Goal: Task Accomplishment & Management: Use online tool/utility

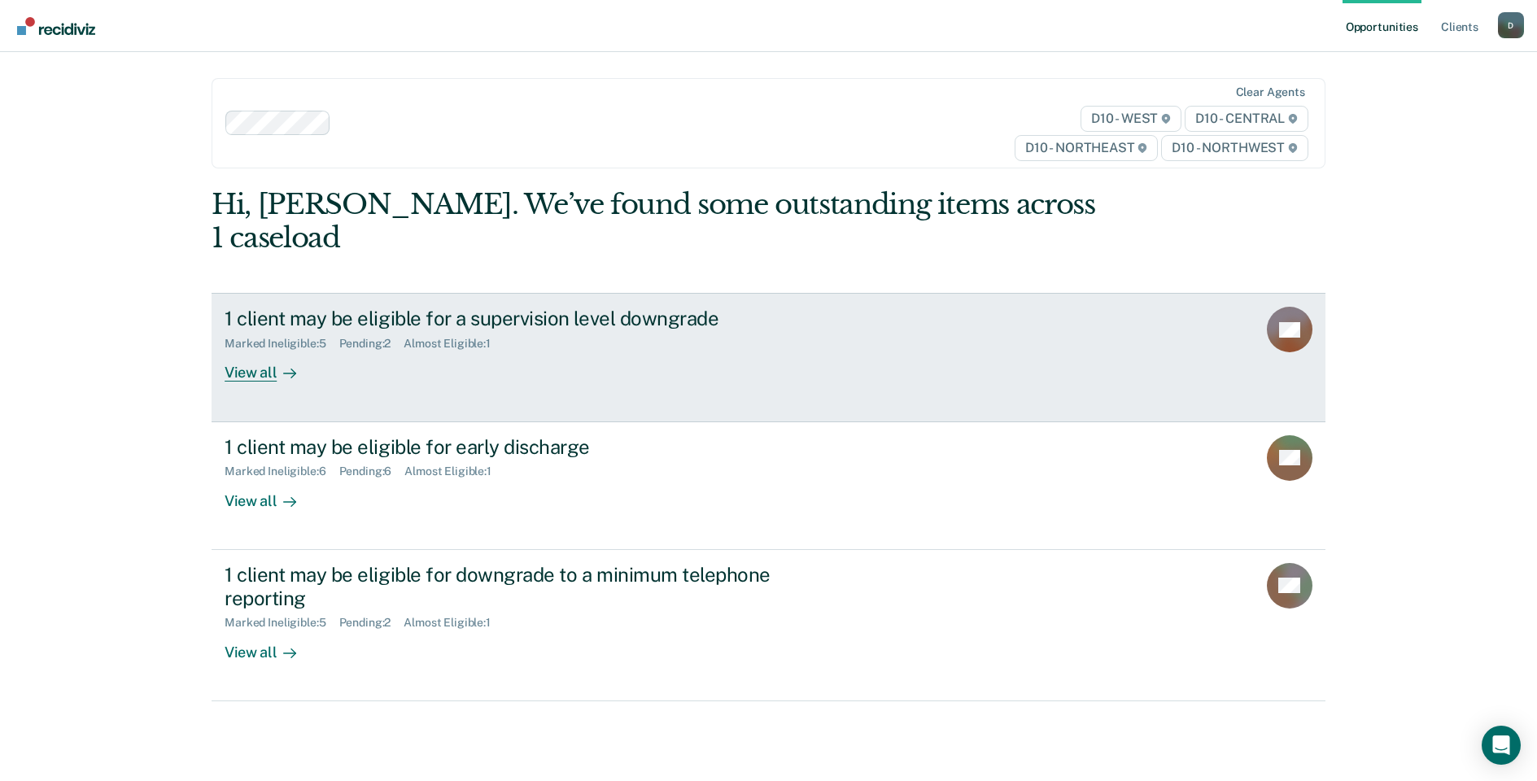
click at [456, 307] on div "1 client may be eligible for a supervision level downgrade" at bounding box center [510, 319] width 571 height 24
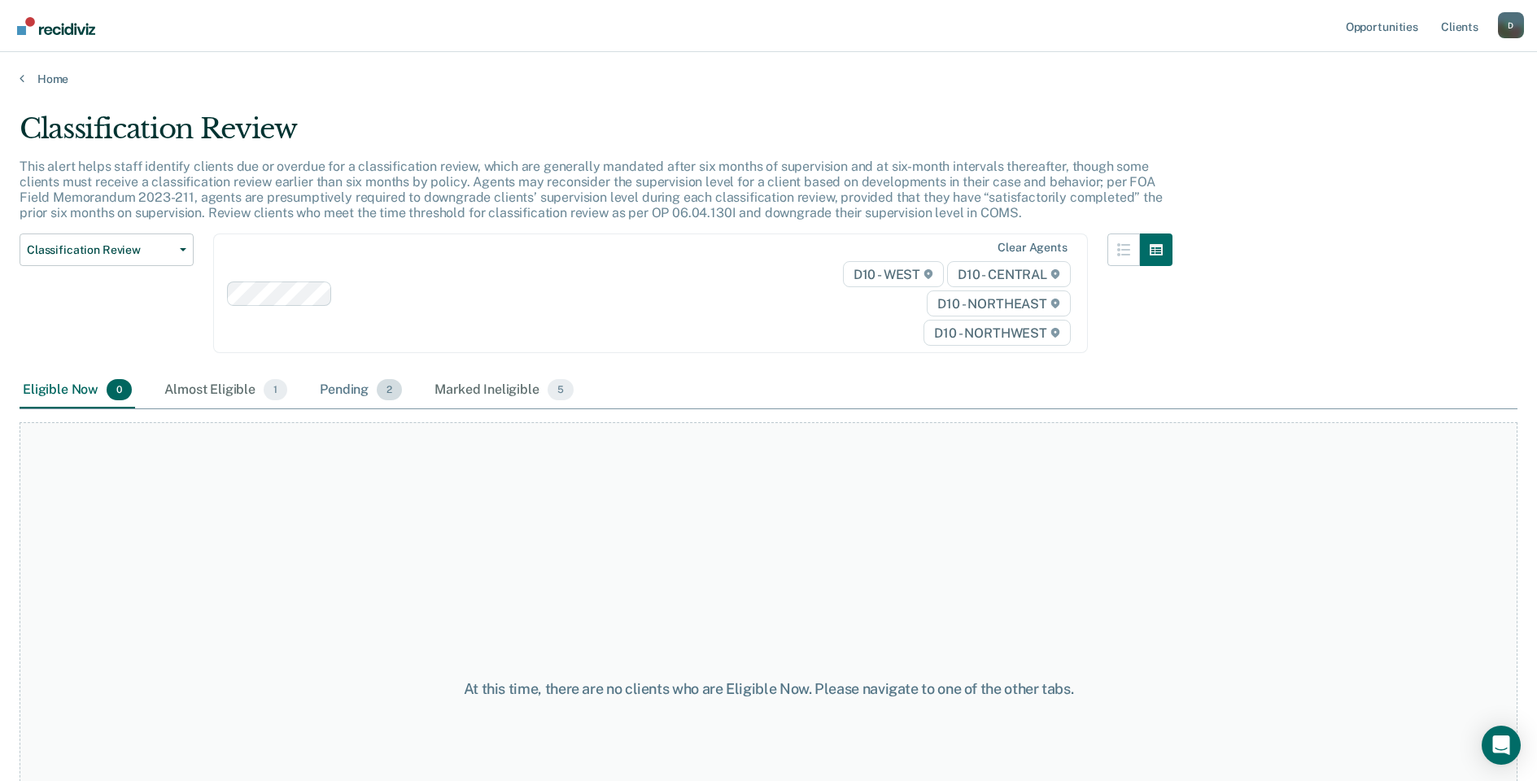
click at [329, 392] on div "Pending 2" at bounding box center [360, 391] width 89 height 36
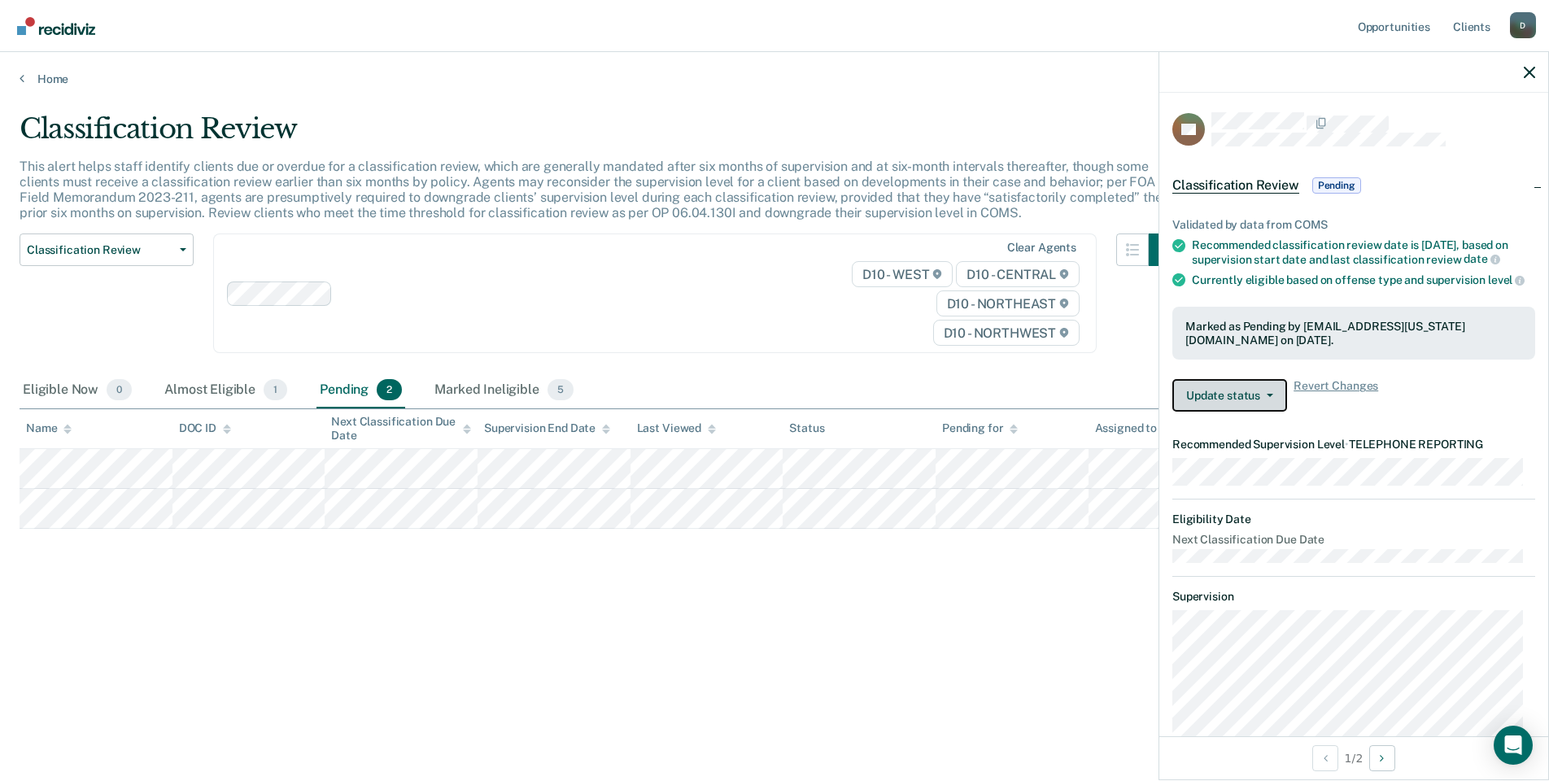
click at [1258, 404] on button "Update status" at bounding box center [1229, 395] width 115 height 33
click at [1267, 397] on icon "button" at bounding box center [1270, 395] width 7 height 3
click at [1220, 473] on button "Mark Ineligible" at bounding box center [1250, 460] width 157 height 26
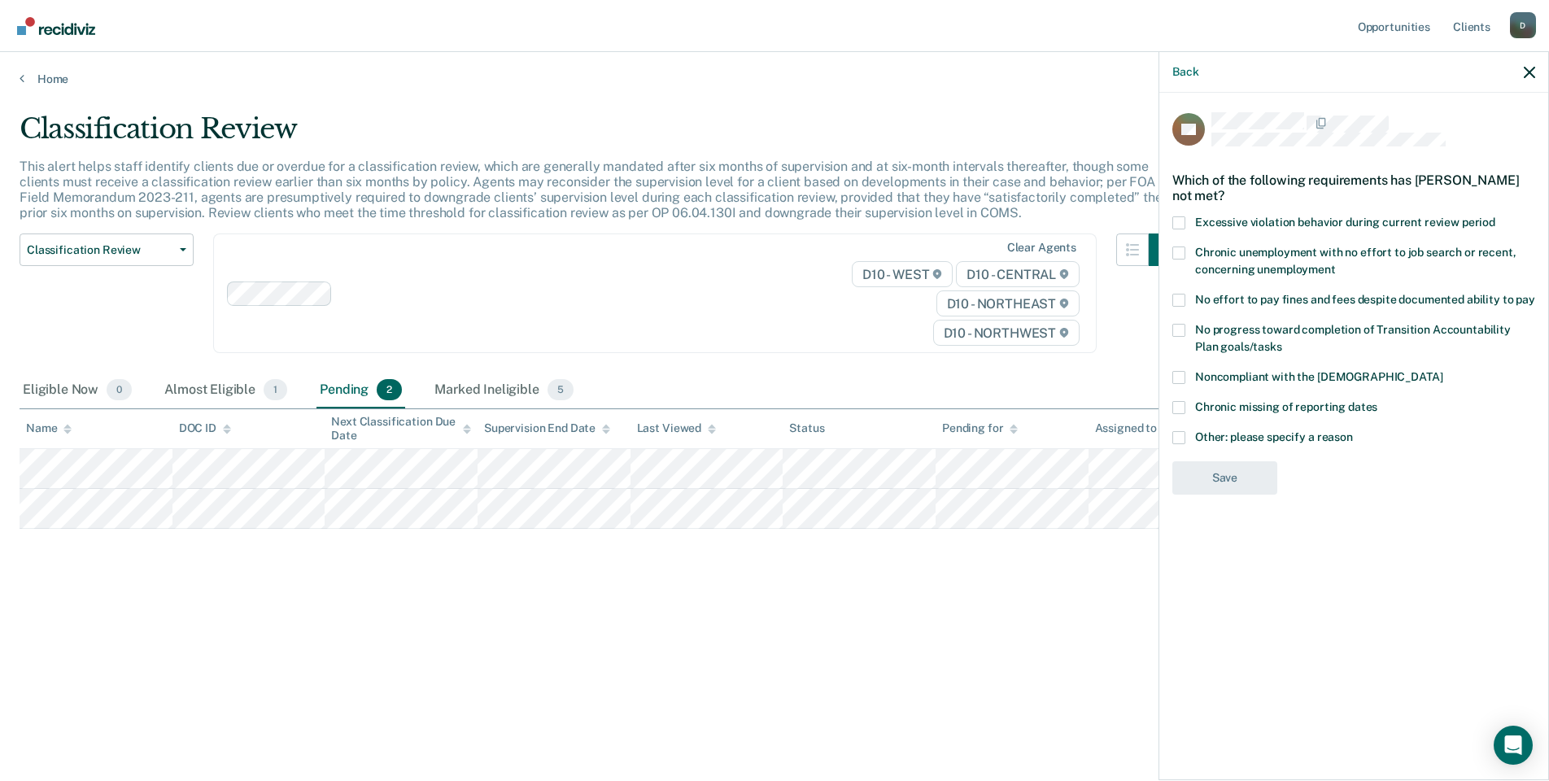
click at [1183, 437] on span at bounding box center [1178, 437] width 13 height 13
click at [1353, 431] on input "Other: please specify a reason" at bounding box center [1353, 431] width 0 height 0
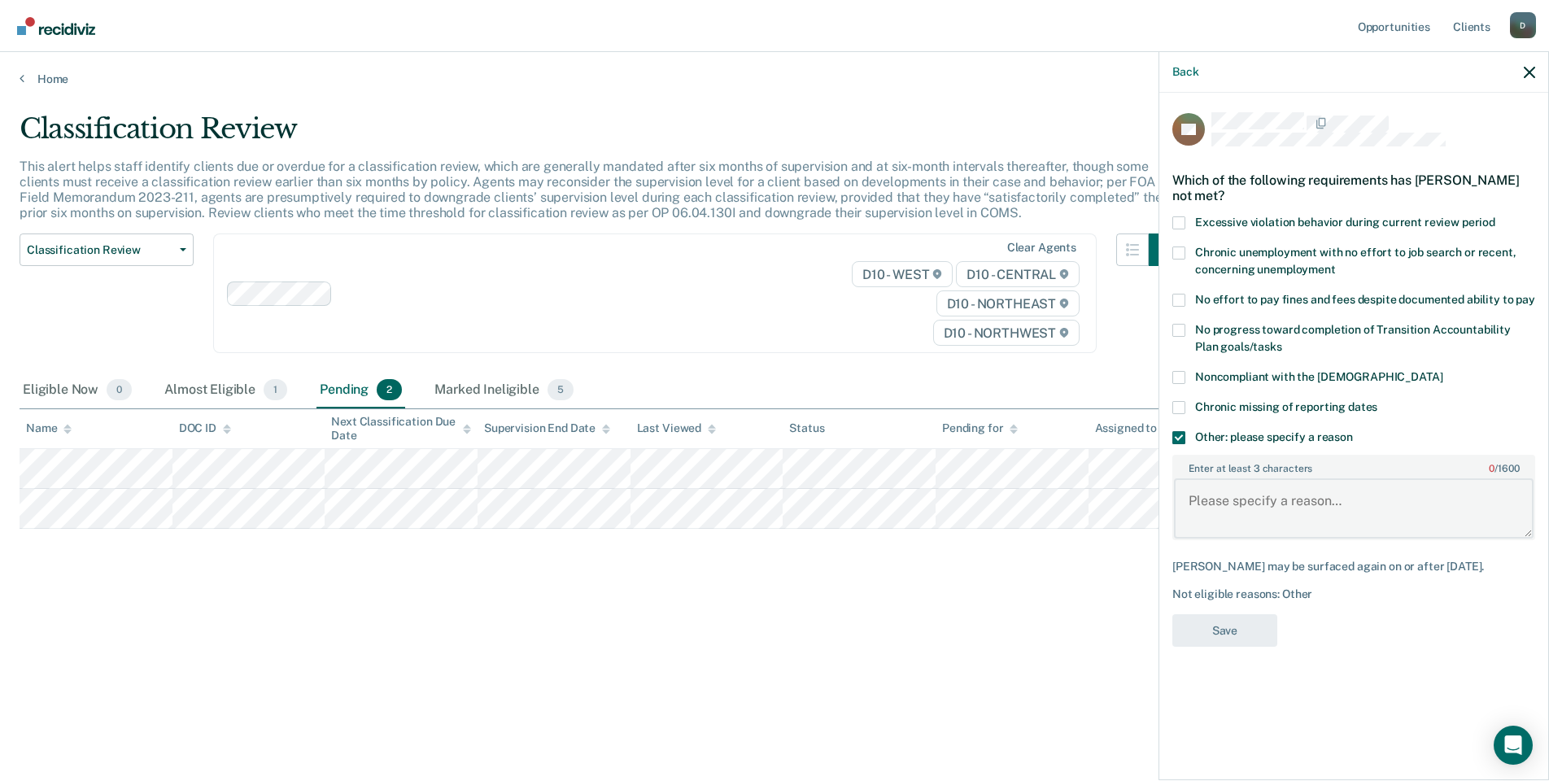
click at [1215, 495] on textarea "Enter at least 3 characters 0 / 1600" at bounding box center [1354, 508] width 360 height 60
type textarea "Behind with DV programming"
click at [1218, 639] on button "Save" at bounding box center [1224, 630] width 105 height 33
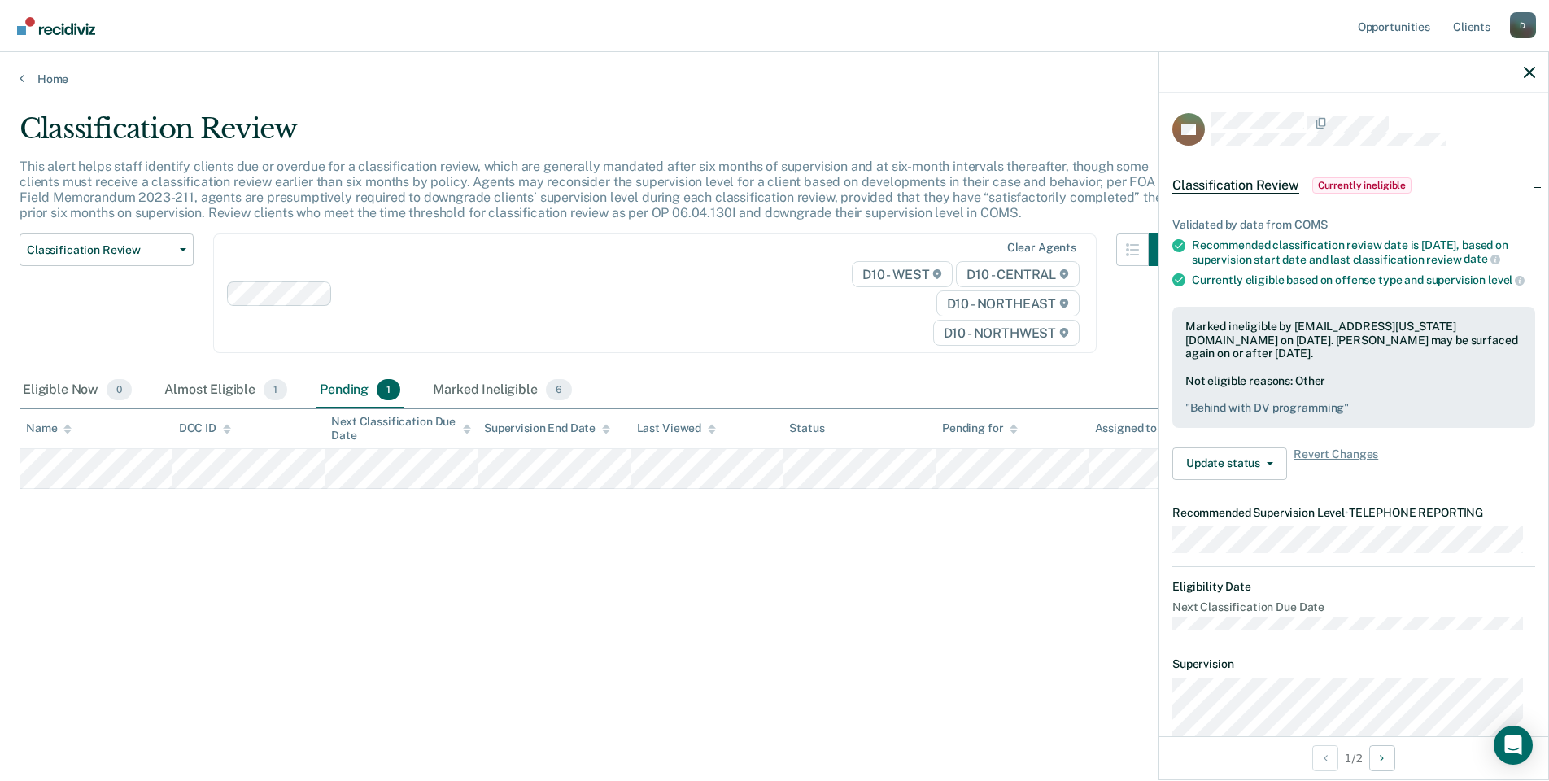
click at [609, 587] on div "Classification Review This alert helps staff identify clients due or overdue fo…" at bounding box center [775, 385] width 1510 height 547
click at [1394, 28] on link "Opportunities" at bounding box center [1394, 26] width 79 height 52
